Goal: Browse casually

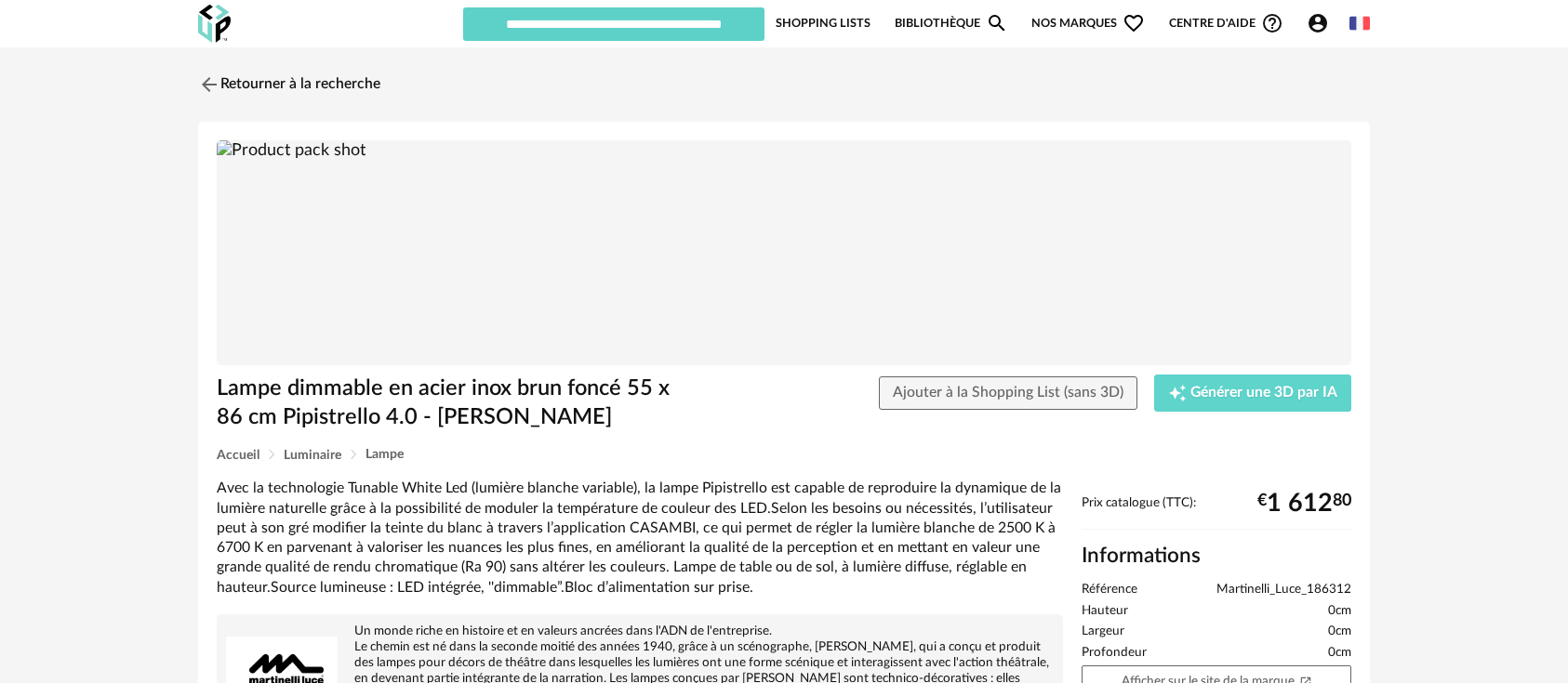
scroll to position [158, 0]
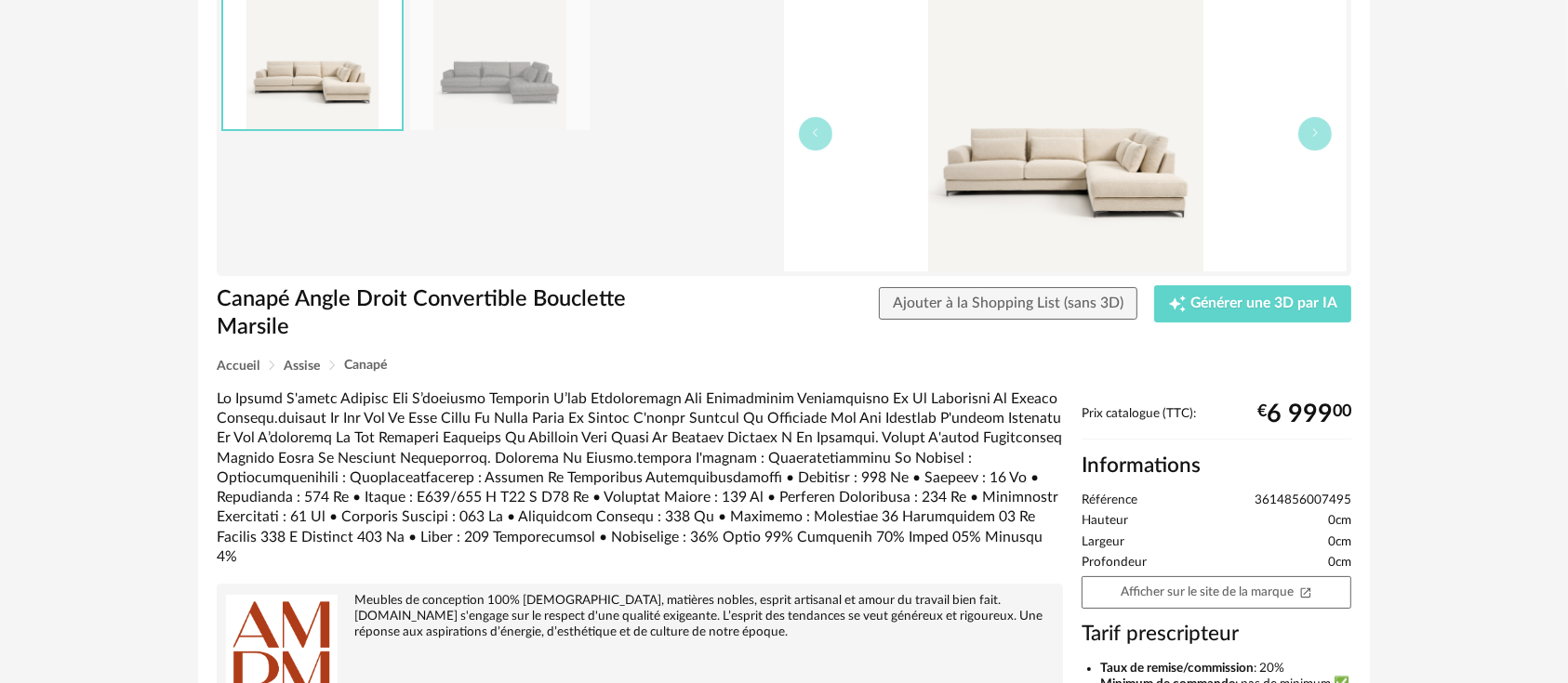
scroll to position [141, 0]
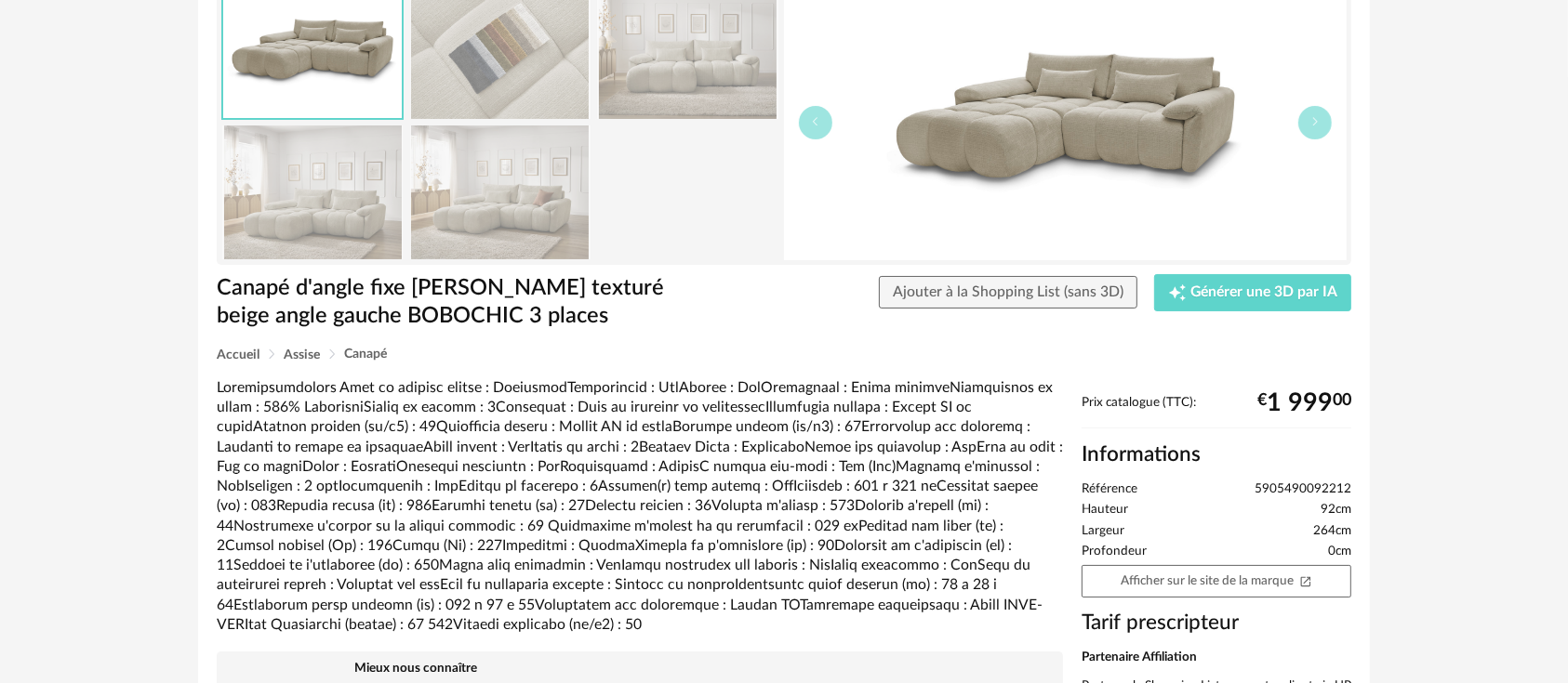
scroll to position [161, 0]
click at [1197, 586] on link "Afficher sur le site de la marque Open In New icon" at bounding box center [1216, 581] width 270 height 33
